Goal: Task Accomplishment & Management: Use online tool/utility

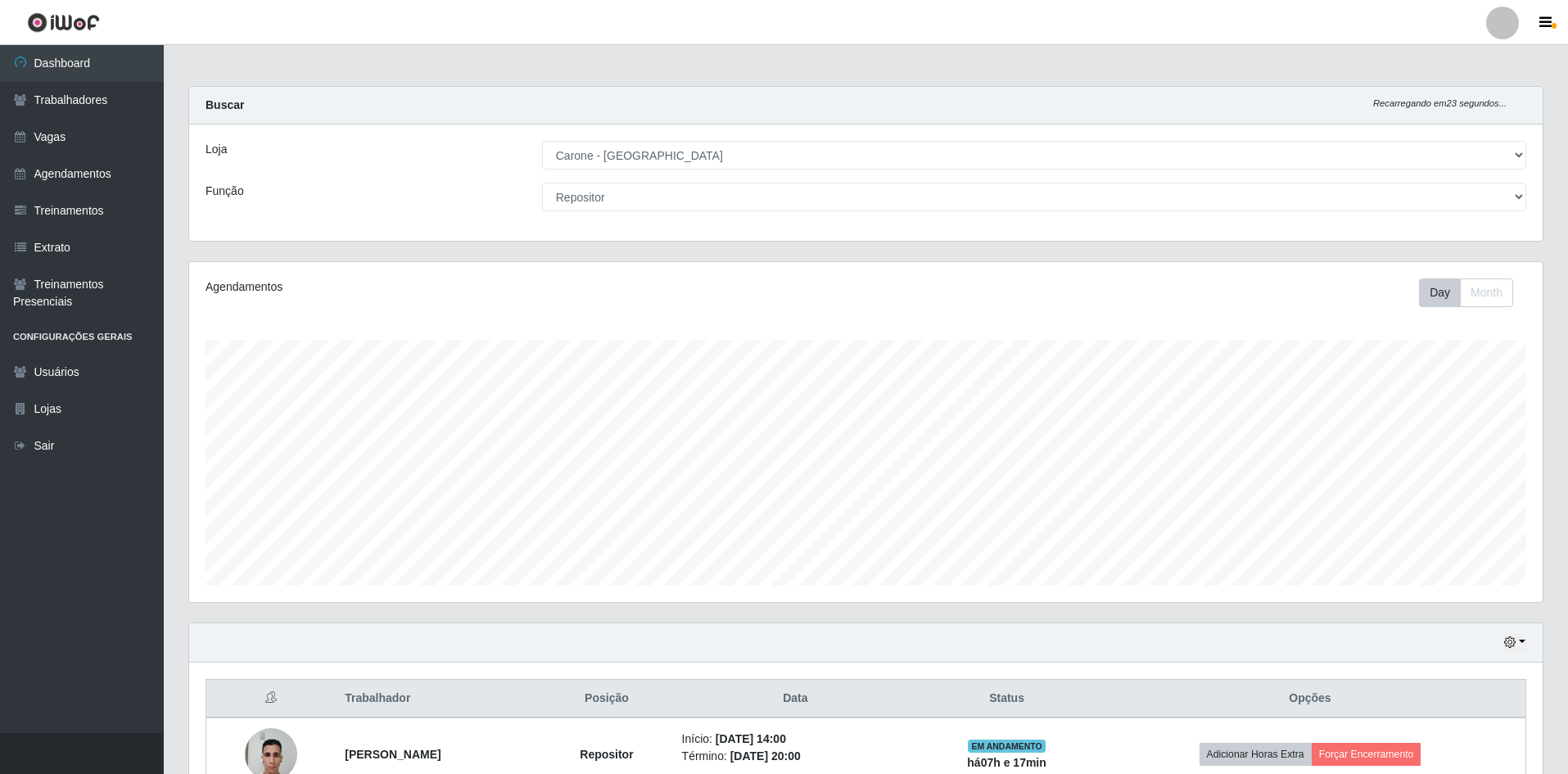
select select "505"
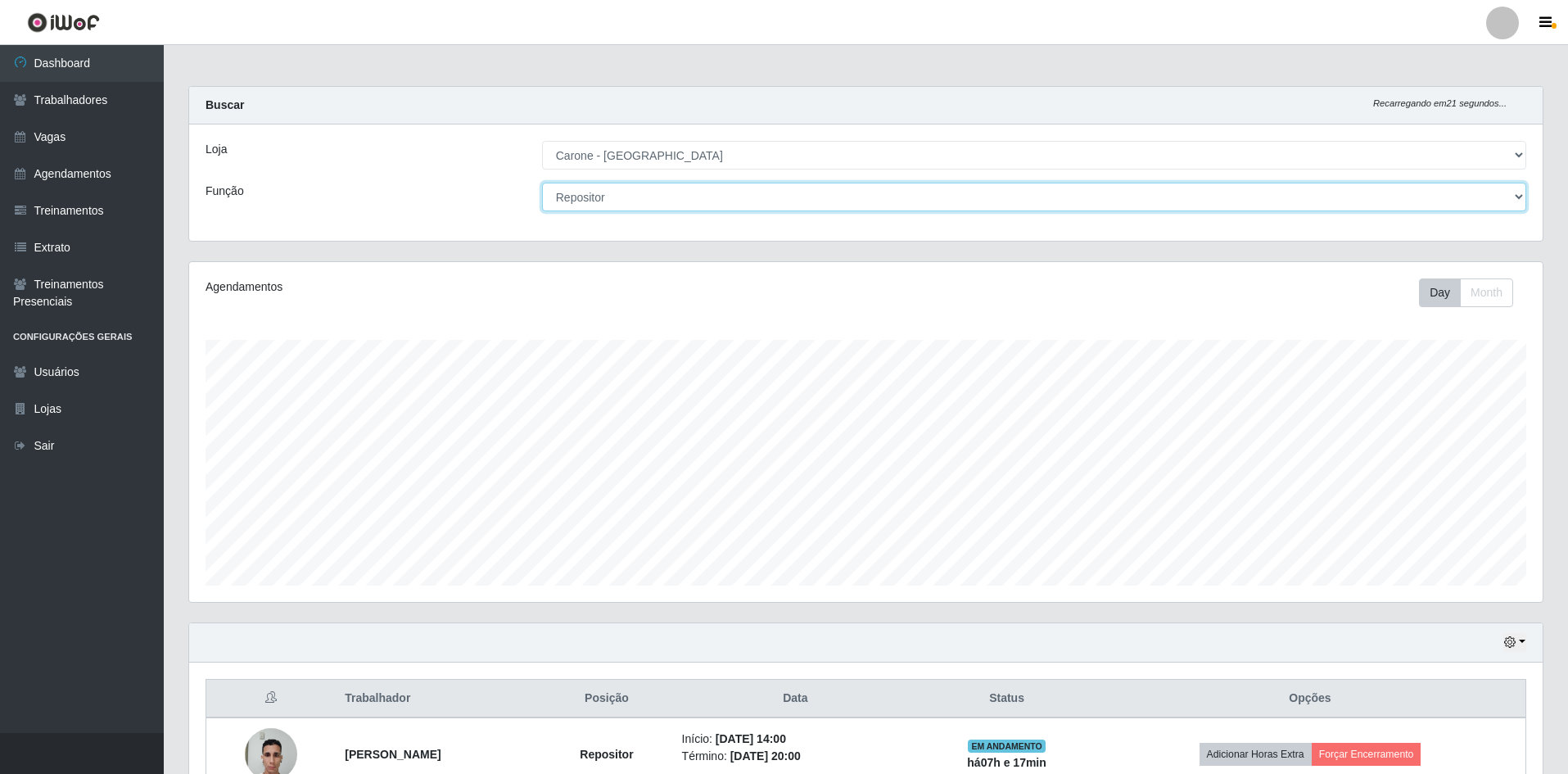
click at [734, 199] on select "[Selecione...] Embalador Embalador + Embalador ++ Repositor Repositor + Reposit…" at bounding box center [1034, 196] width 984 height 28
select select "1"
click at [542, 182] on select "[Selecione...] Embalador Embalador + Embalador ++ Repositor Repositor + Reposit…" at bounding box center [1034, 196] width 984 height 28
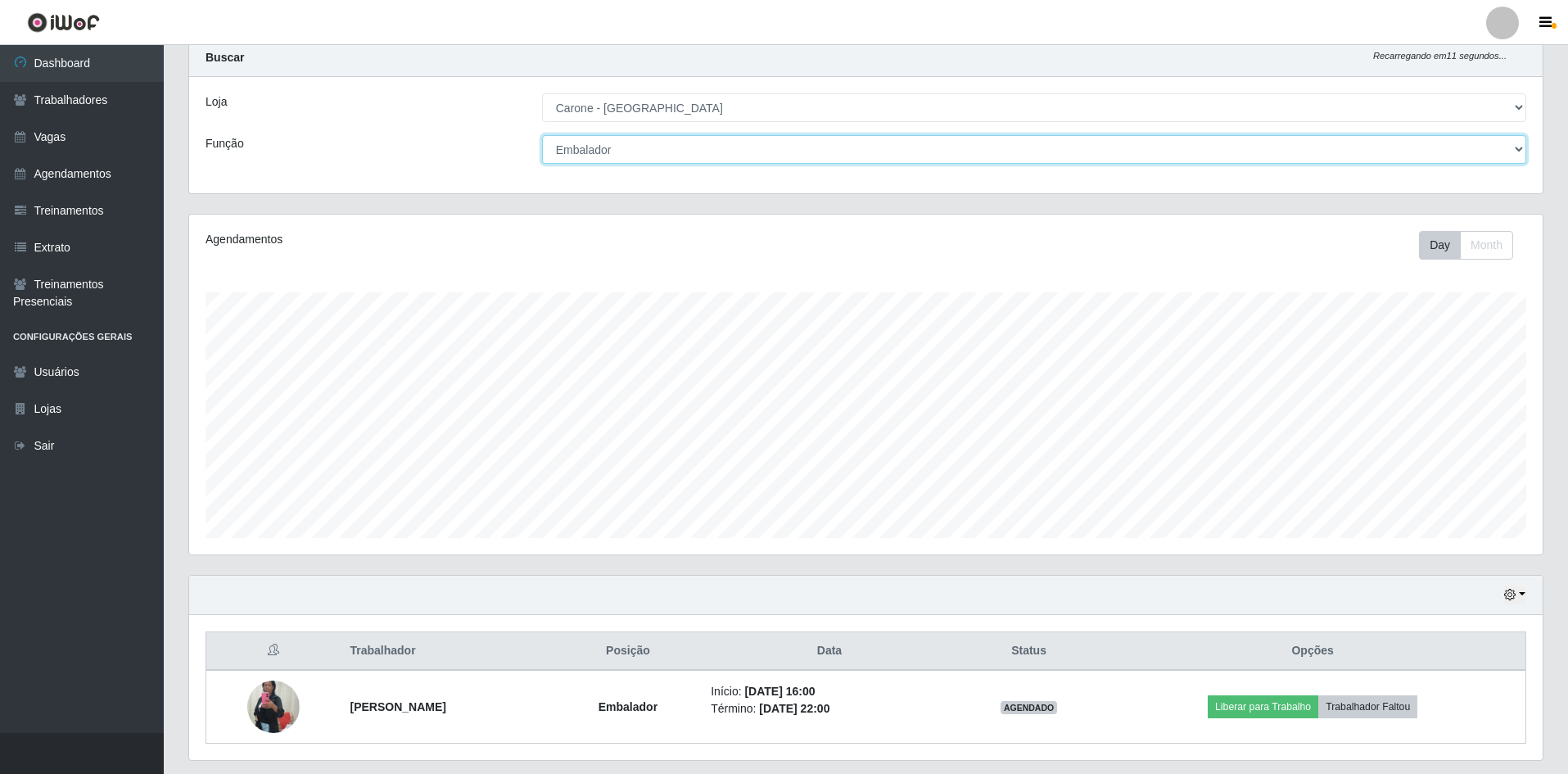
scroll to position [95, 0]
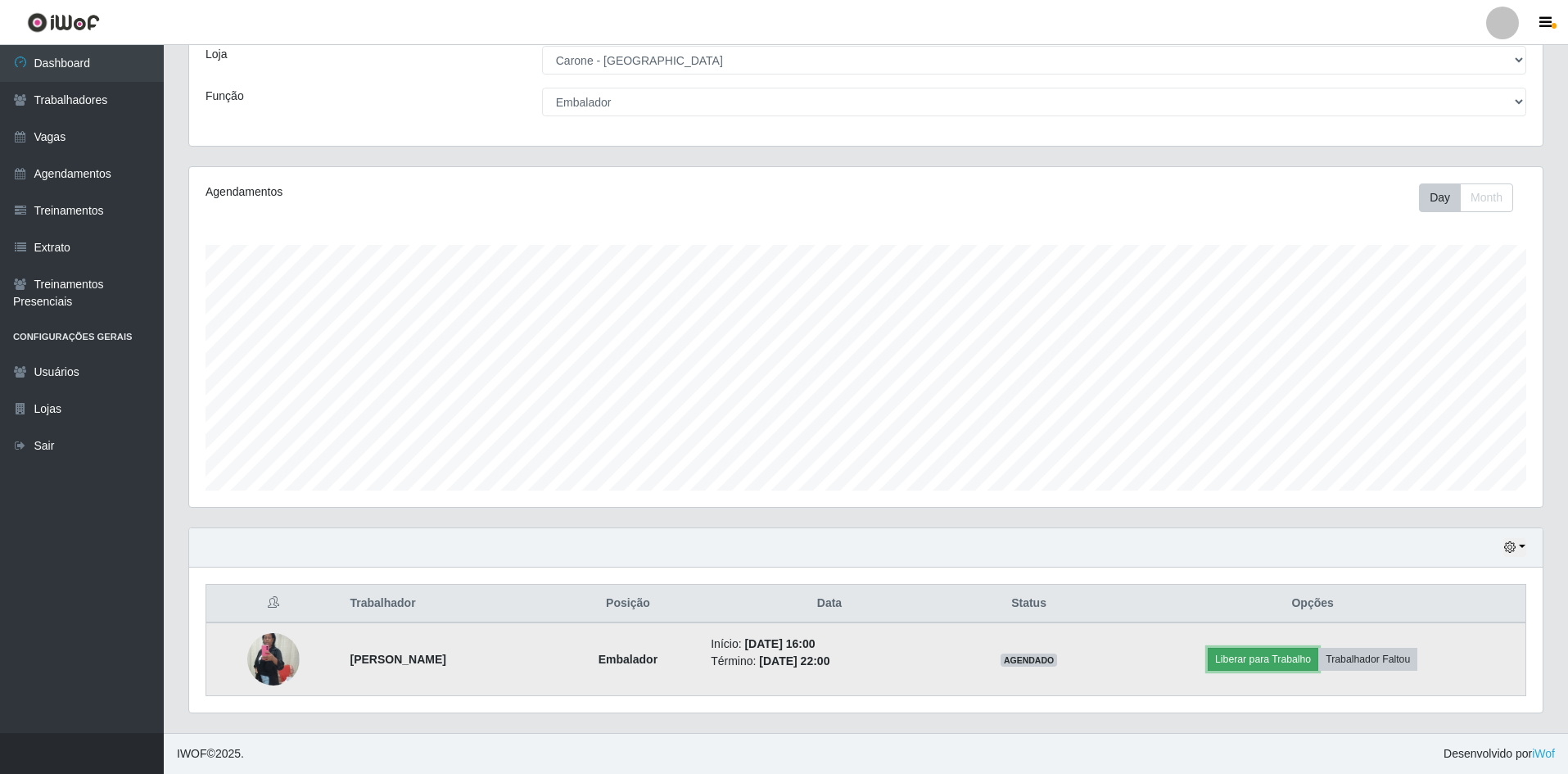
click at [1288, 667] on button "Liberar para Trabalho" at bounding box center [1262, 659] width 110 height 23
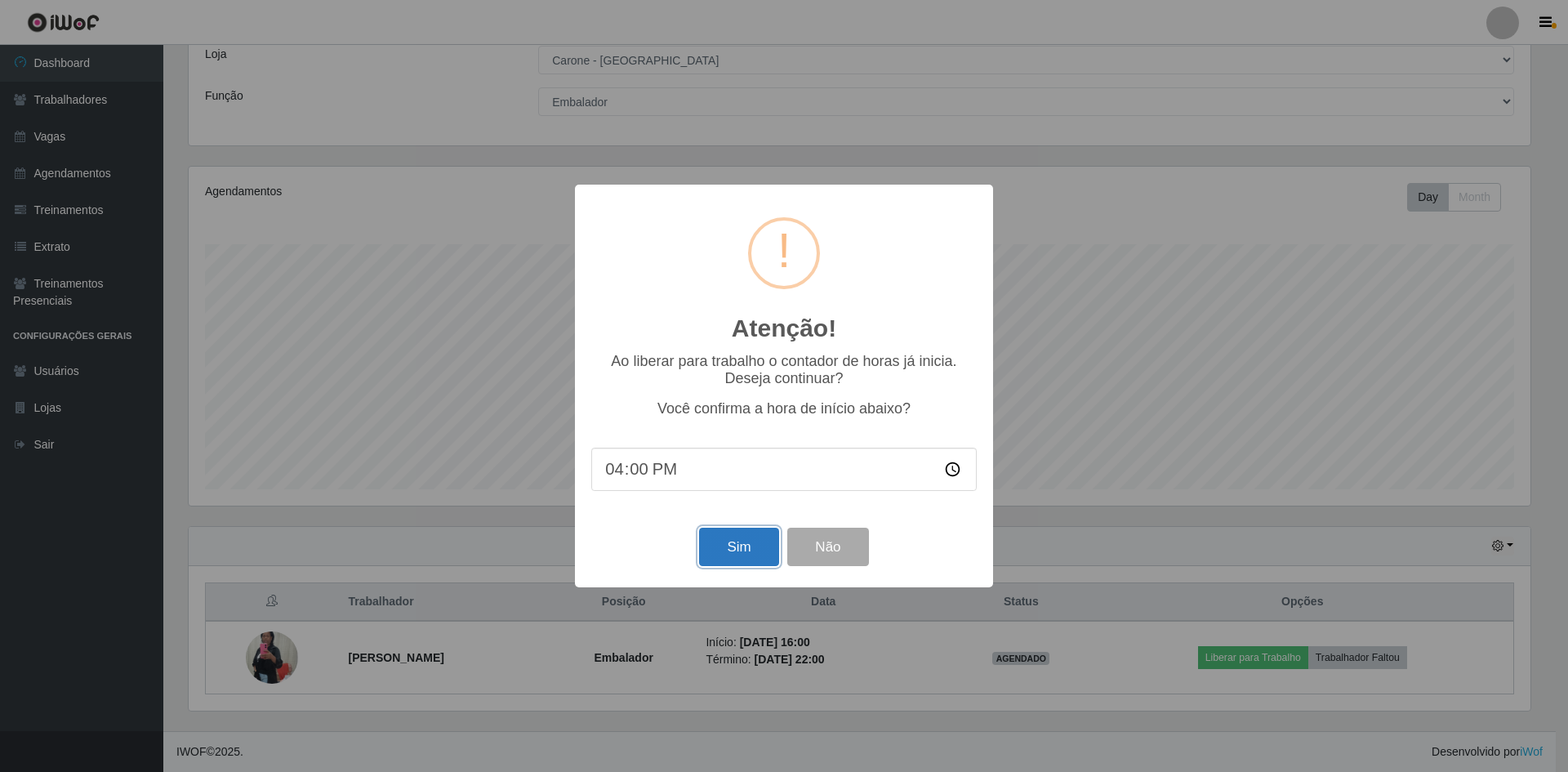
click at [742, 563] on button "Sim" at bounding box center [739, 547] width 79 height 38
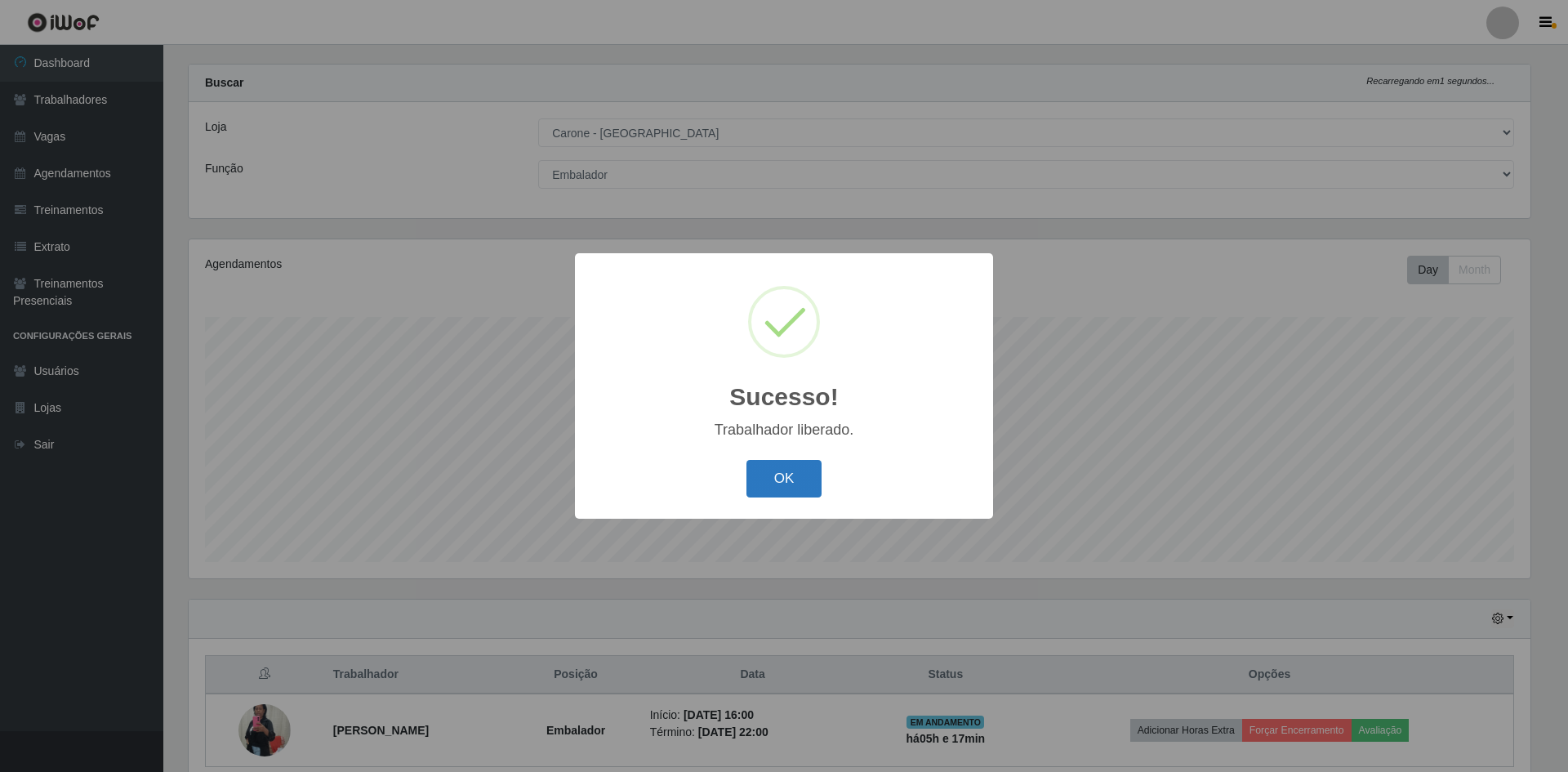
click at [806, 490] on button "OK" at bounding box center [784, 478] width 76 height 38
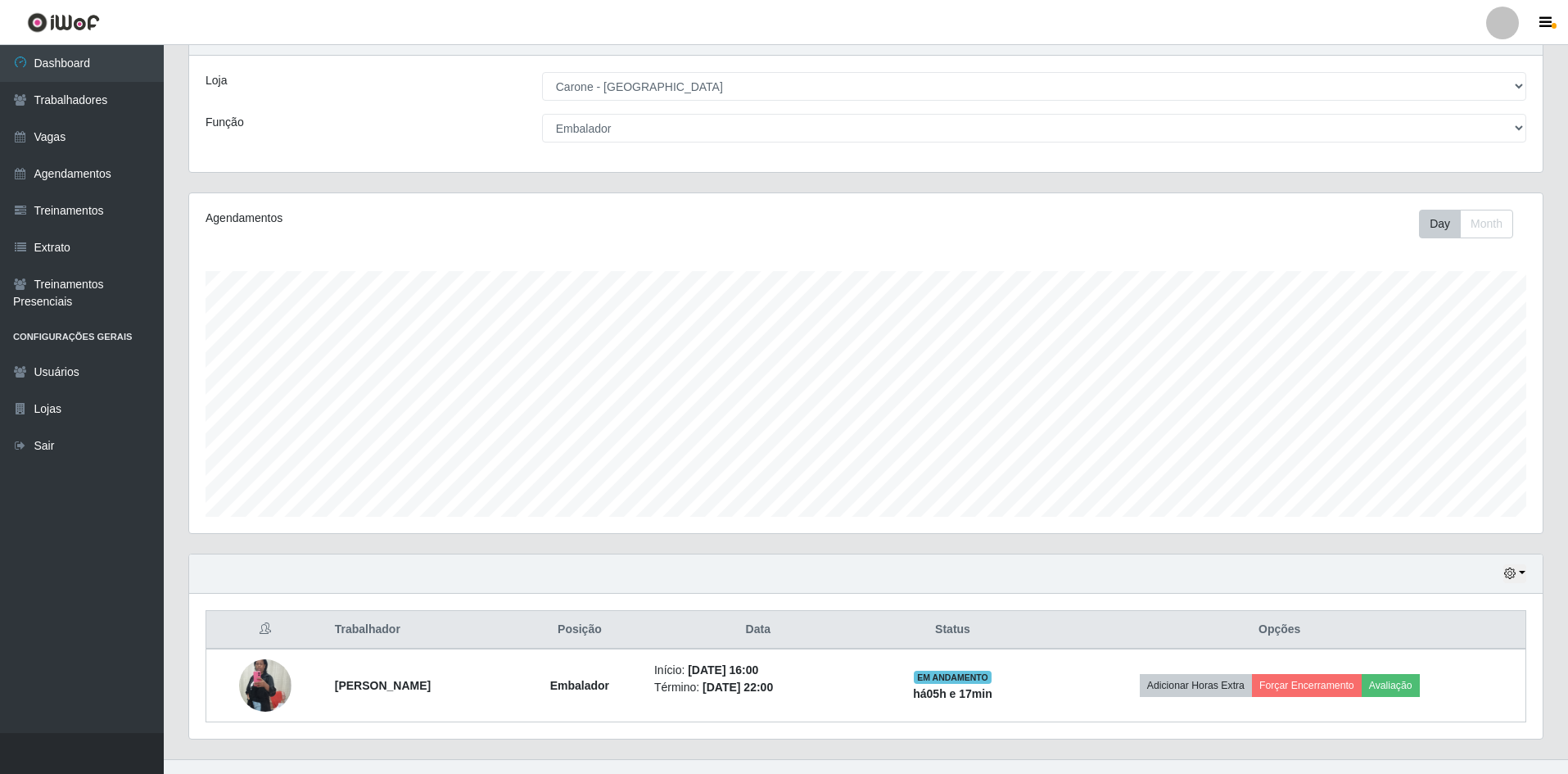
scroll to position [95, 0]
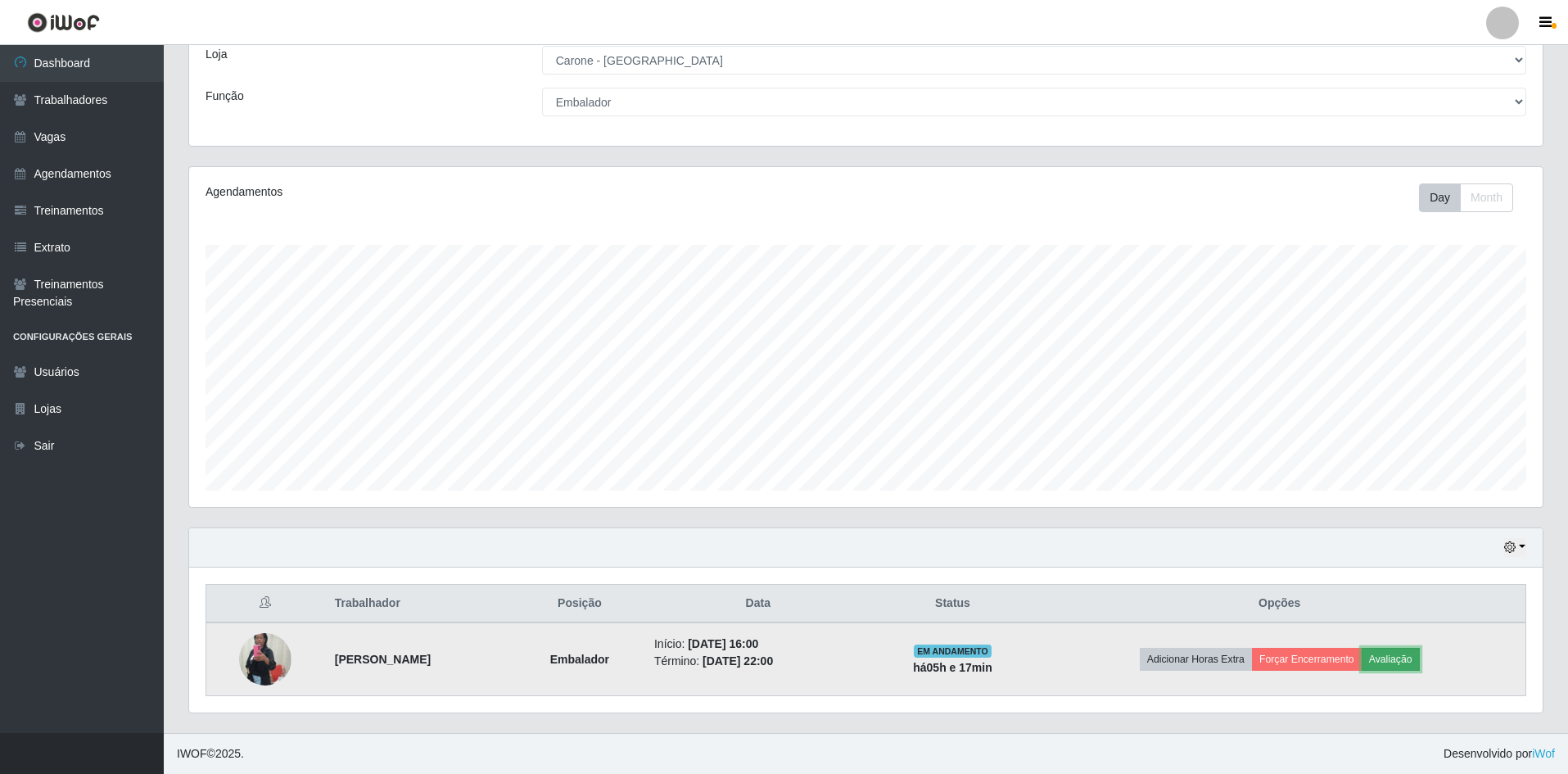
click at [1419, 668] on button "Avaliação" at bounding box center [1391, 659] width 58 height 23
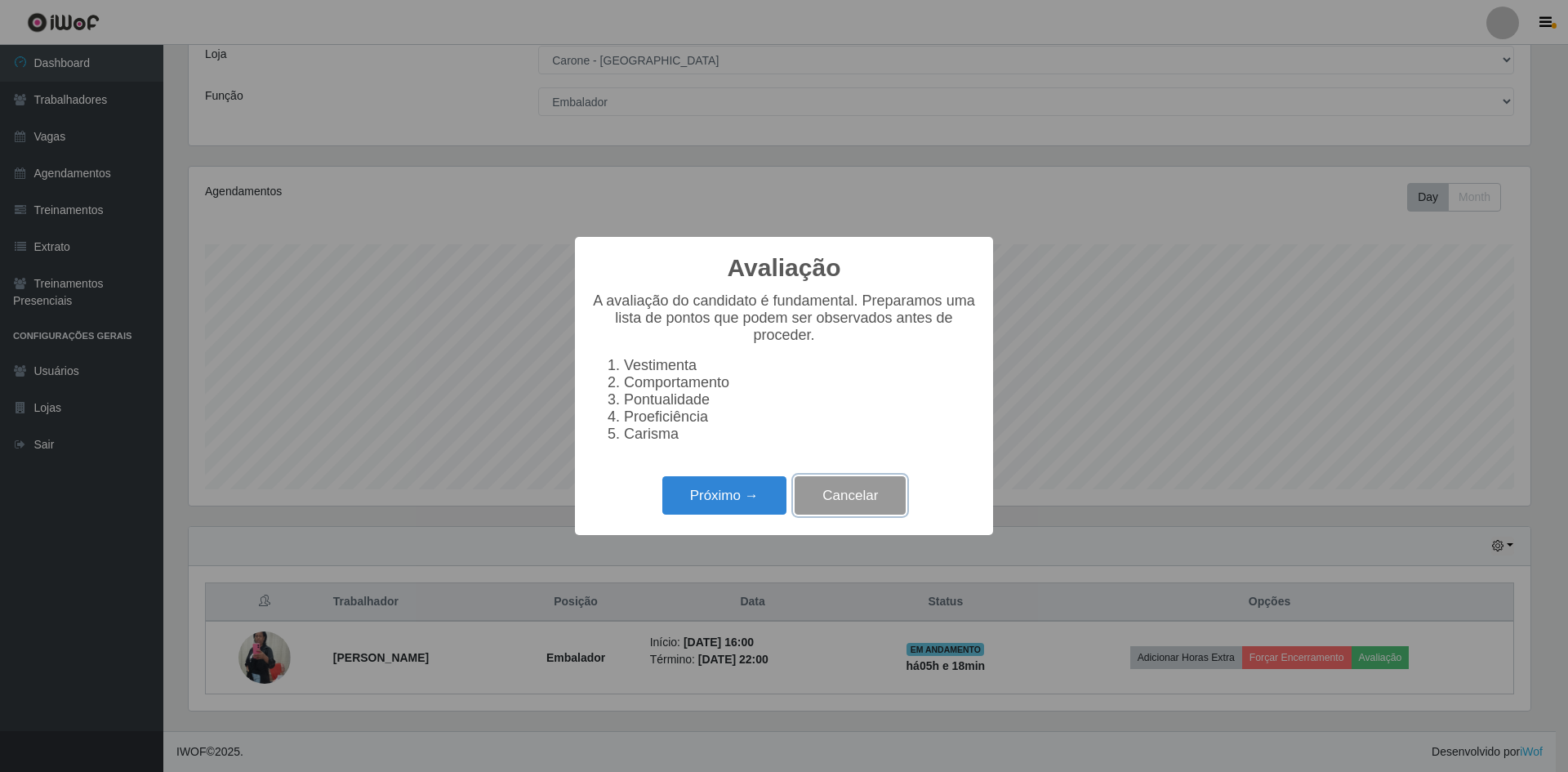
click at [859, 501] on button "Cancelar" at bounding box center [851, 495] width 111 height 38
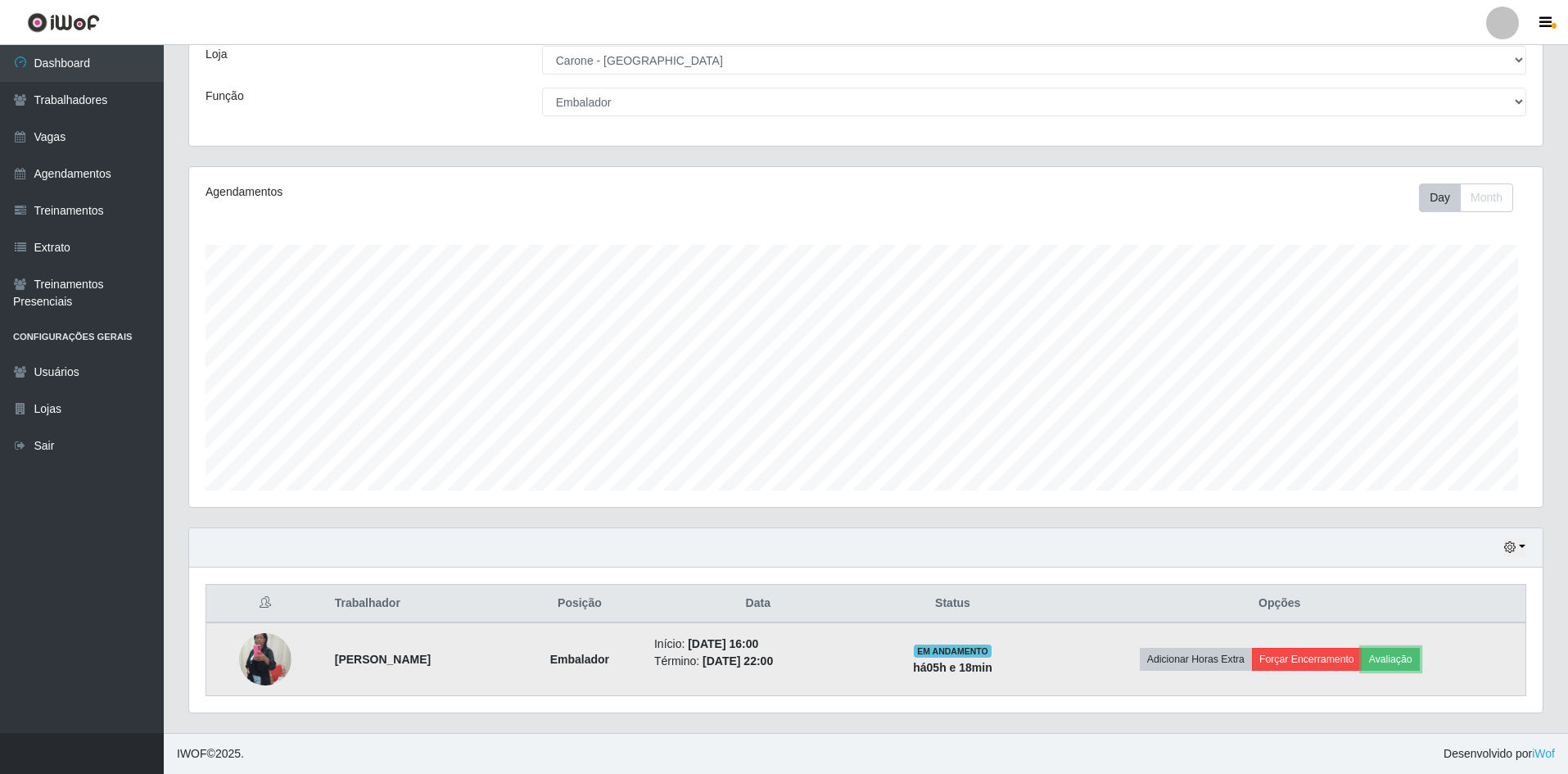
scroll to position [340, 1353]
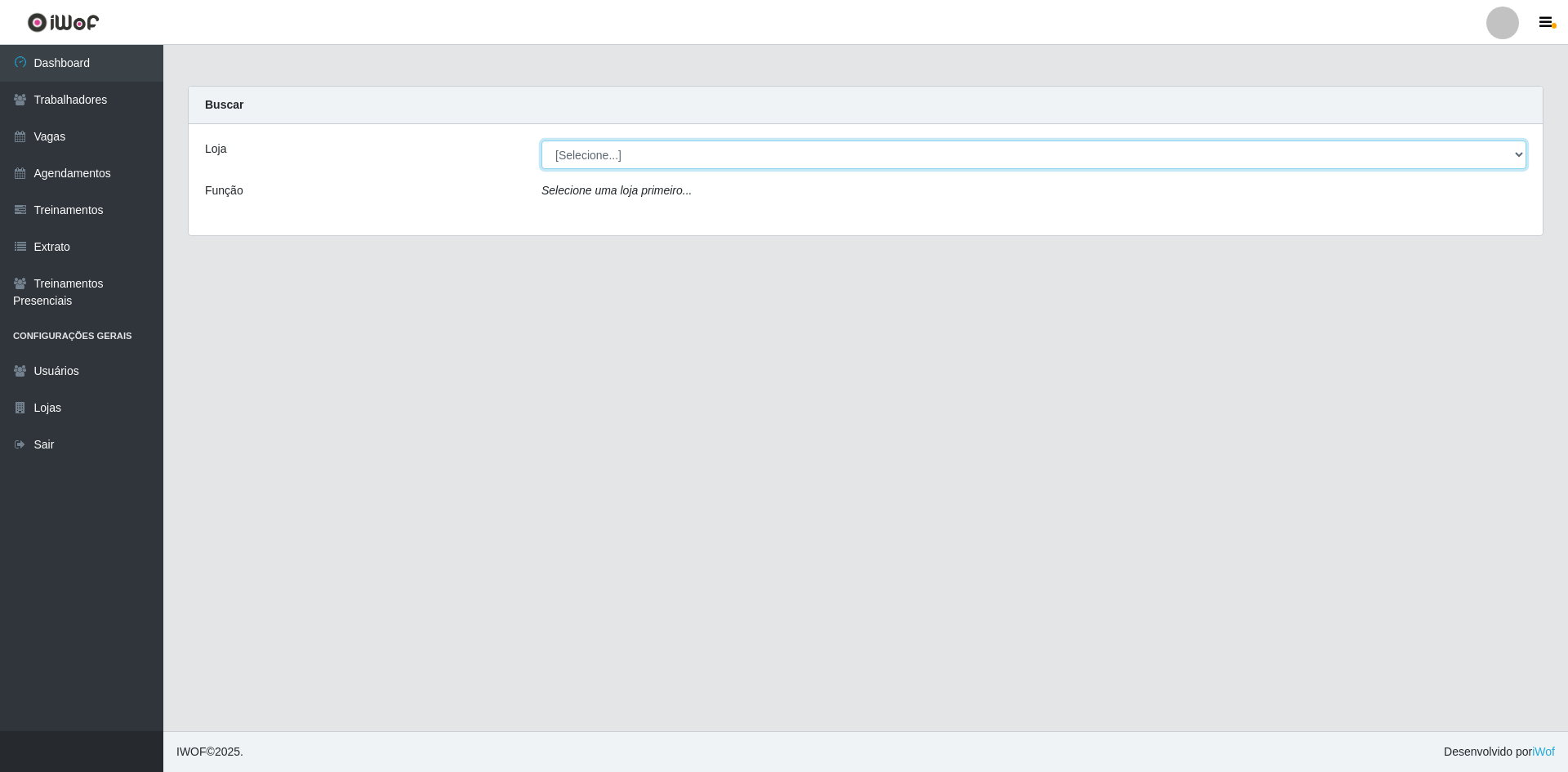
click at [591, 155] on select "[Selecione...] Carone - Itapoa Carone - Praia da Costa Sempre Tem - Jardim Camb…" at bounding box center [1033, 155] width 985 height 28
select select "505"
click at [541, 141] on select "[Selecione...] Carone - Itapoa Carone - Praia da Costa Sempre Tem - Jardim Camb…" at bounding box center [1033, 155] width 985 height 28
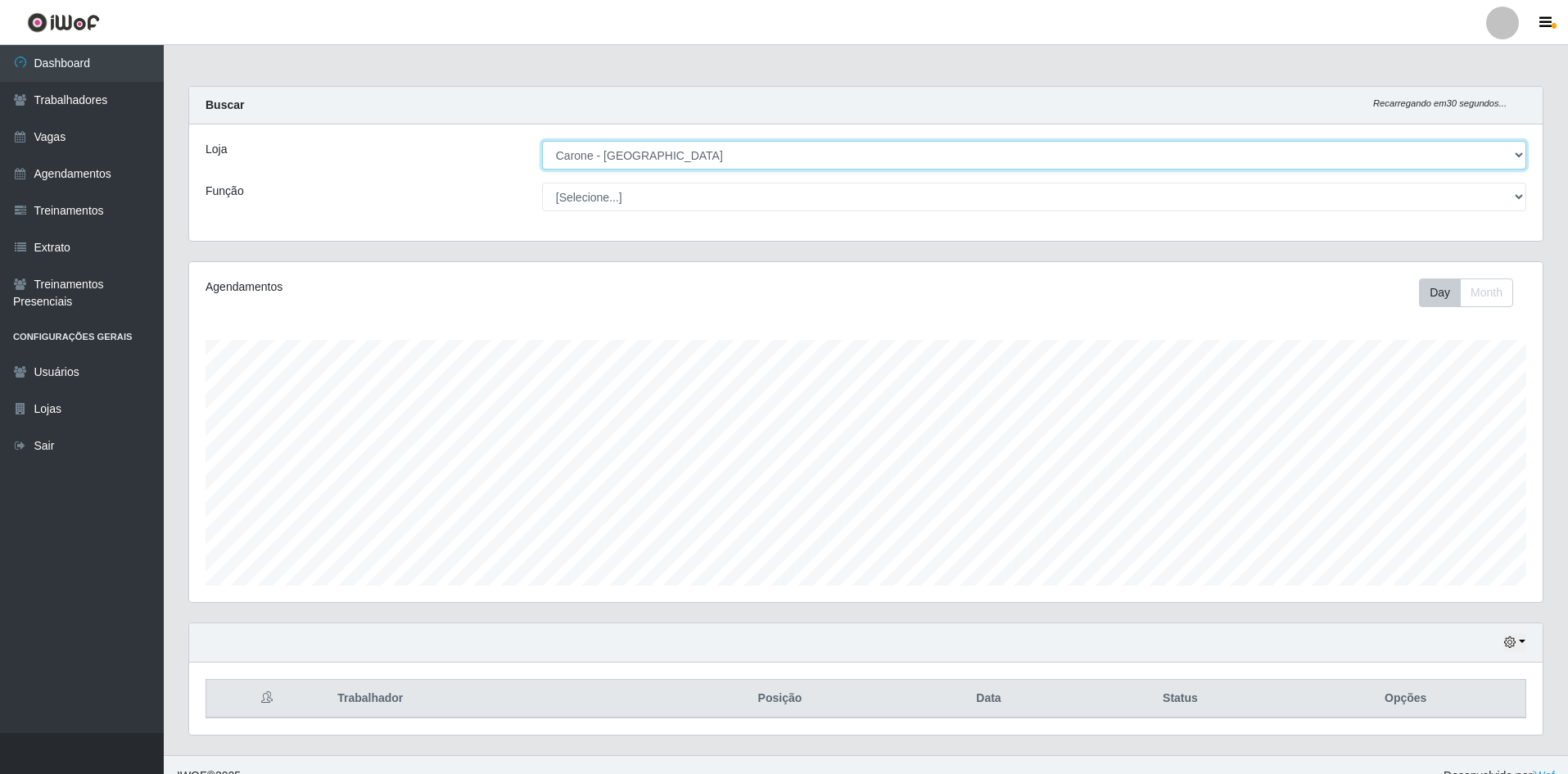
scroll to position [340, 1353]
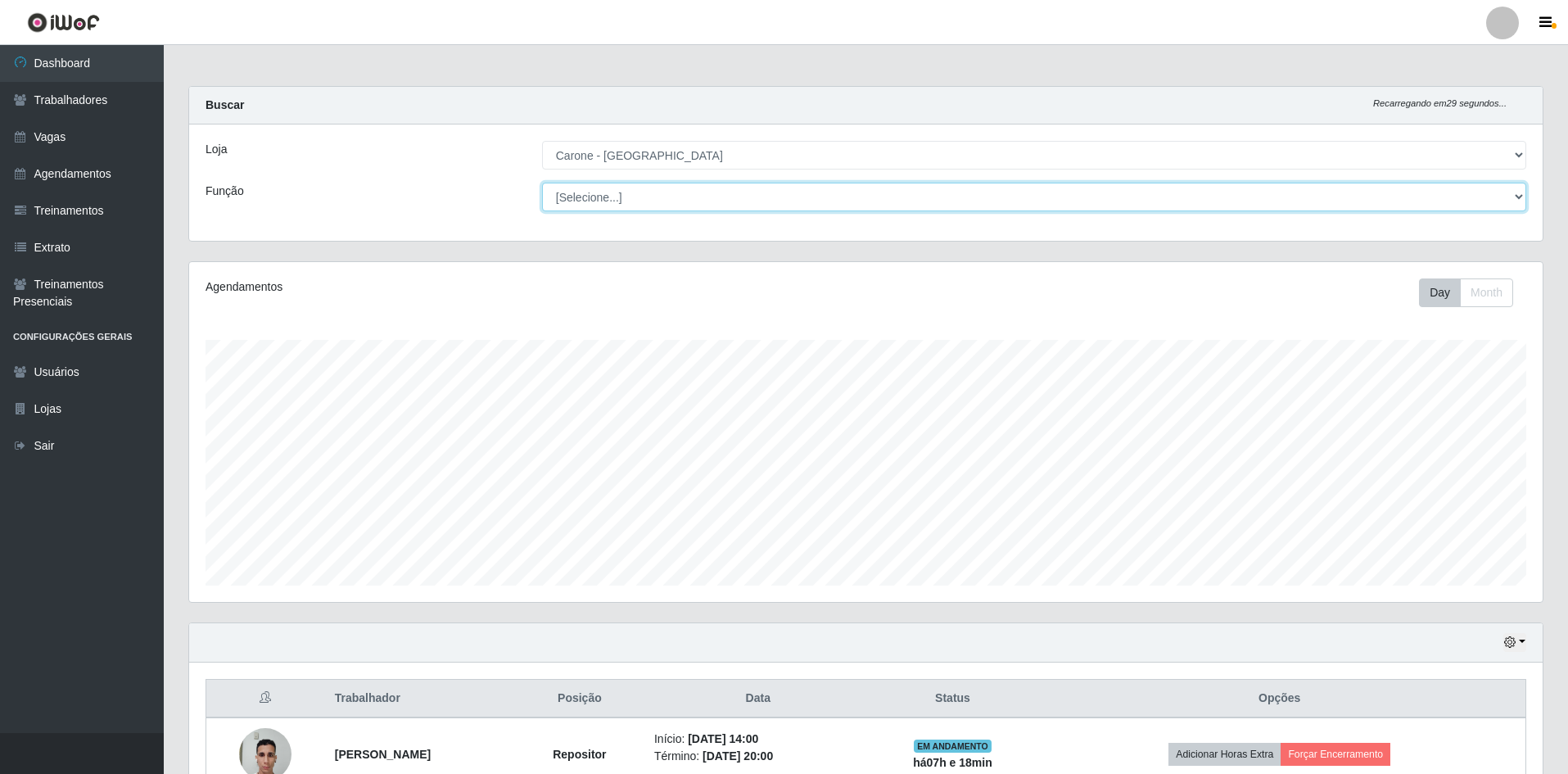
click at [598, 200] on select "[Selecione...] Embalador Embalador + Embalador ++ Repositor Repositor + Reposit…" at bounding box center [1034, 196] width 984 height 28
select select "1"
click at [542, 182] on select "[Selecione...] Embalador Embalador + Embalador ++ Repositor Repositor + Reposit…" at bounding box center [1034, 196] width 984 height 28
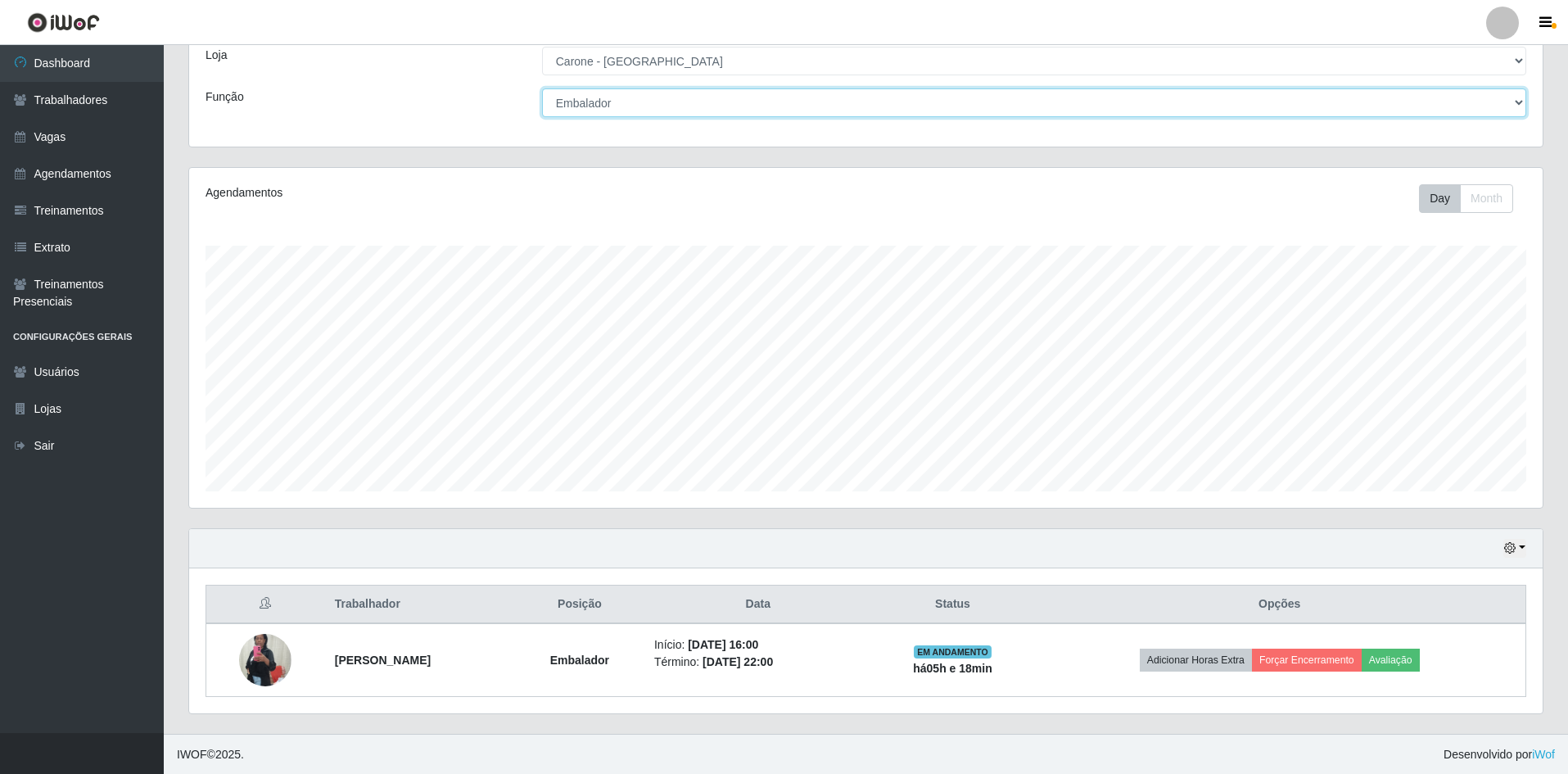
scroll to position [95, 0]
